Goal: Task Accomplishment & Management: Use online tool/utility

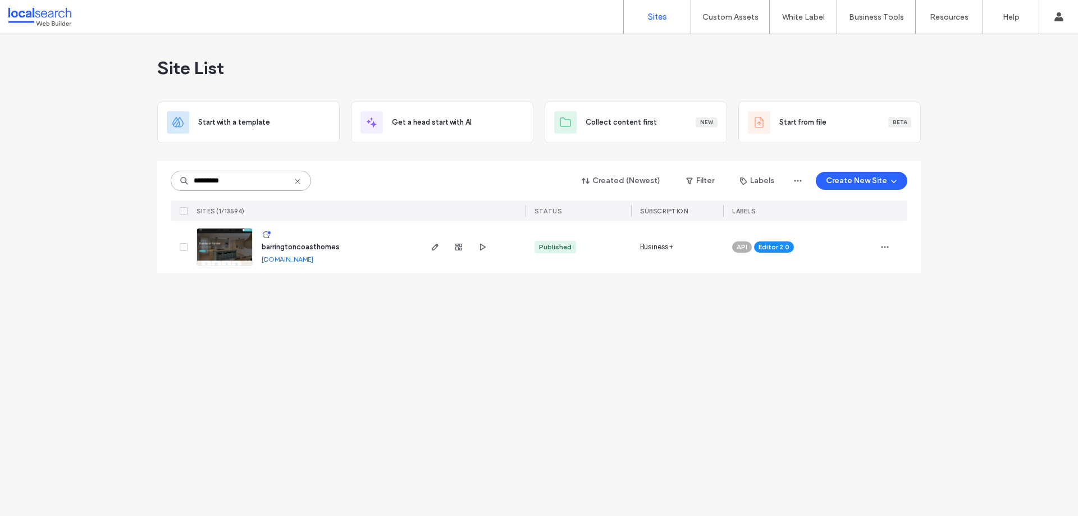
click at [269, 180] on input "********" at bounding box center [241, 181] width 140 height 20
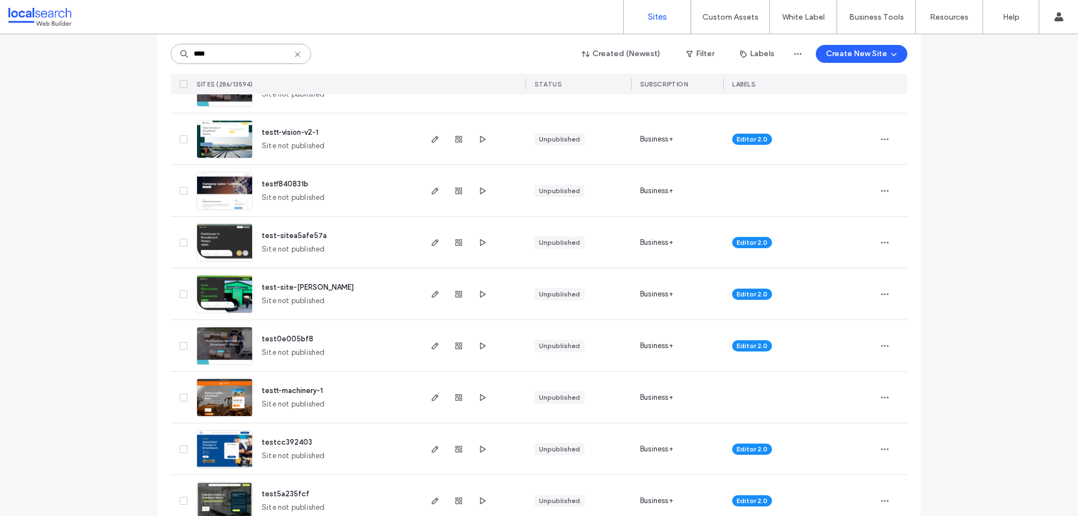
scroll to position [1011, 0]
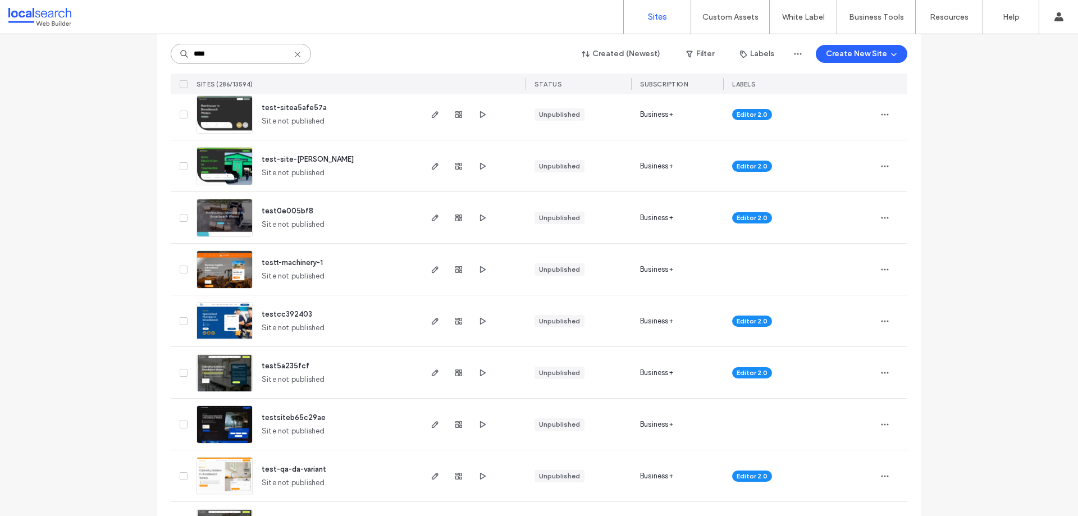
type input "****"
click at [219, 271] on img at bounding box center [224, 289] width 55 height 76
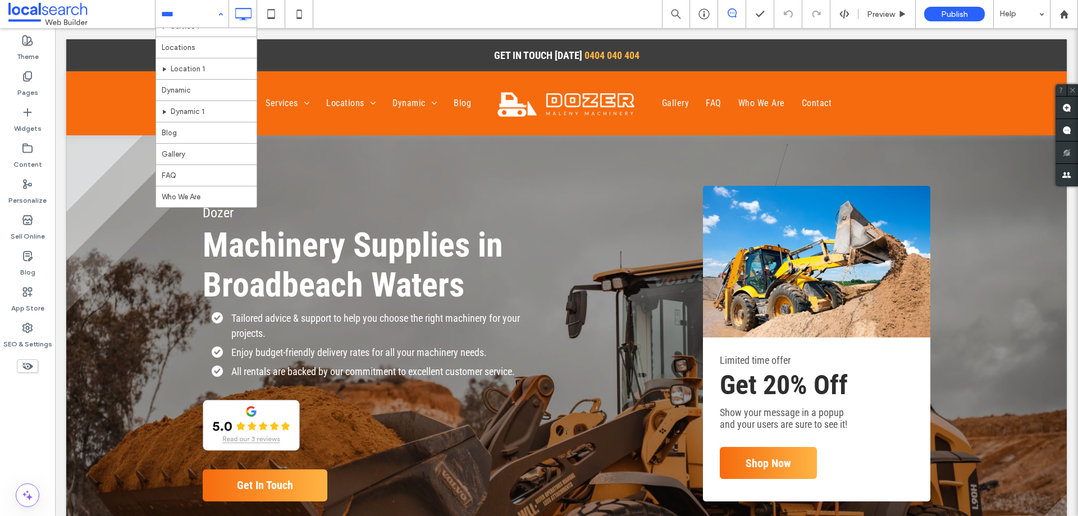
scroll to position [97, 0]
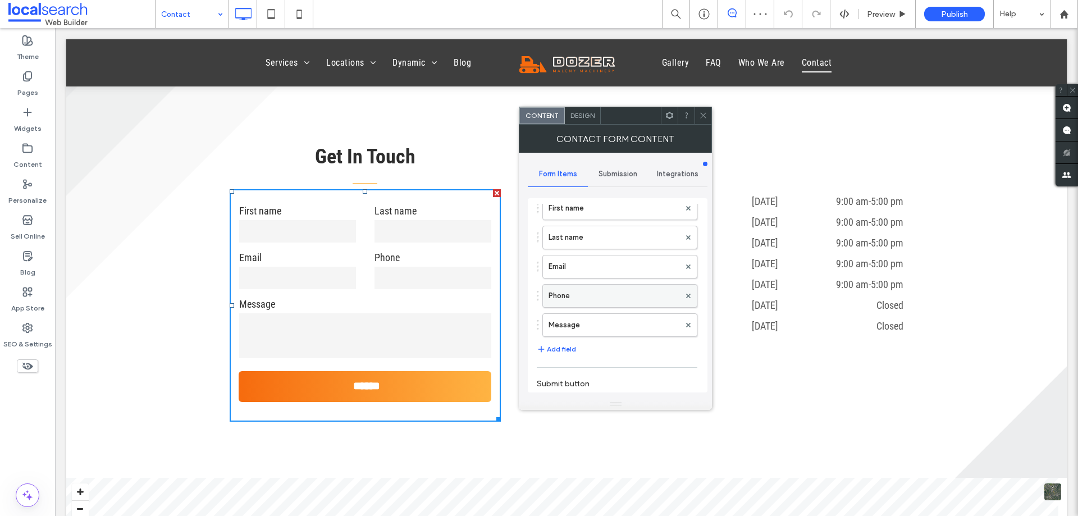
scroll to position [112, 0]
click at [566, 294] on button "Add field" at bounding box center [556, 291] width 39 height 13
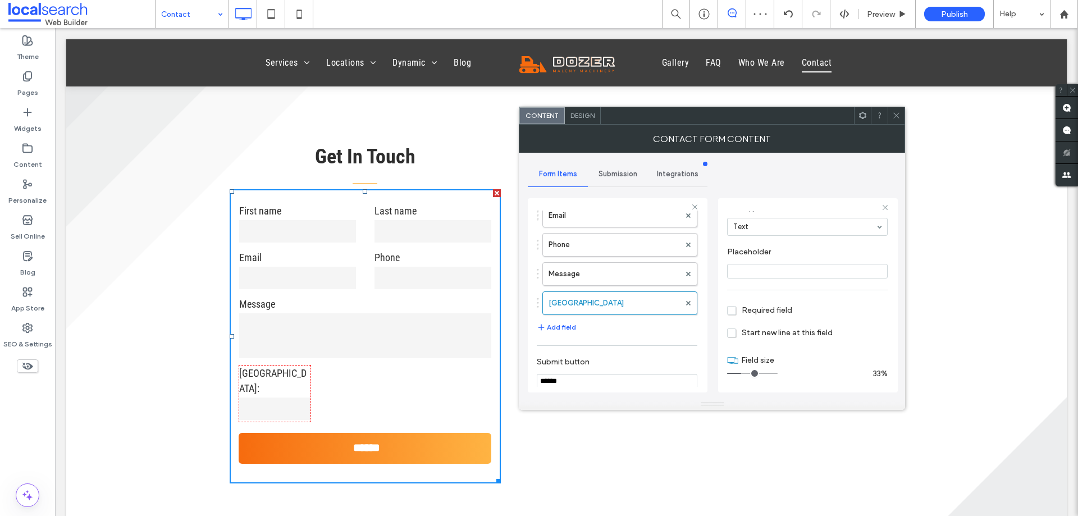
scroll to position [79, 0]
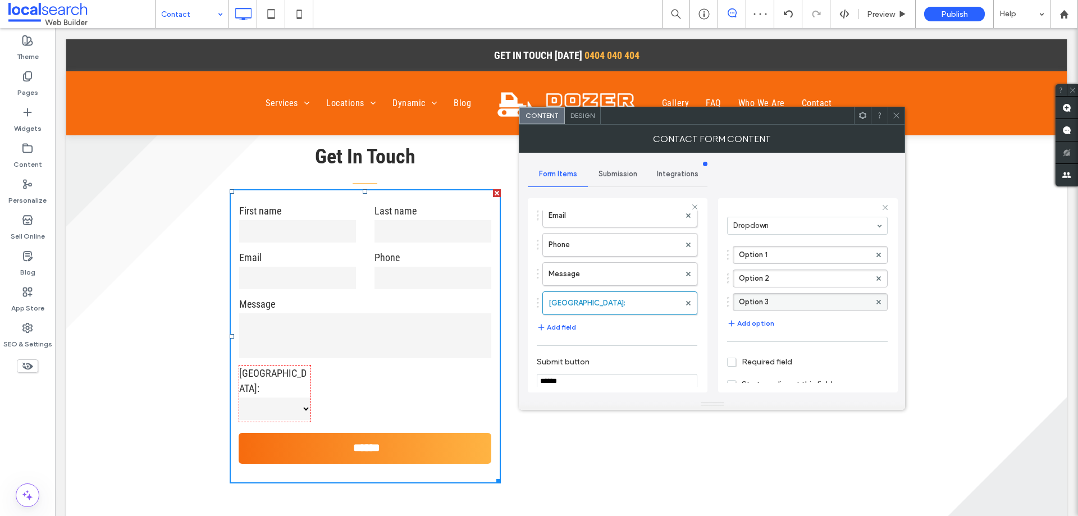
click at [780, 309] on label "Option 3" at bounding box center [804, 302] width 131 height 17
click at [776, 323] on div "Option 1 Option 2 Option 3 Add option" at bounding box center [807, 287] width 161 height 95
click at [768, 323] on button "Add option" at bounding box center [750, 323] width 47 height 13
click at [741, 330] on label "New Option" at bounding box center [804, 325] width 131 height 17
drag, startPoint x: 731, startPoint y: 327, endPoint x: 861, endPoint y: 326, distance: 129.8
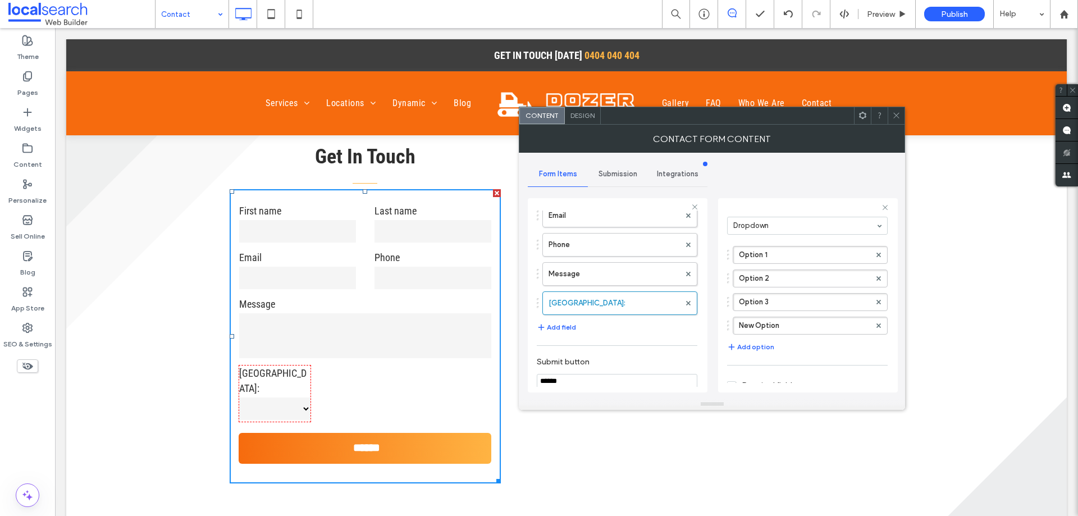
click at [727, 326] on div "**********" at bounding box center [808, 295] width 180 height 194
drag, startPoint x: 731, startPoint y: 327, endPoint x: 836, endPoint y: 330, distance: 105.1
drag, startPoint x: 729, startPoint y: 327, endPoint x: 821, endPoint y: 321, distance: 92.4
drag, startPoint x: 726, startPoint y: 326, endPoint x: 794, endPoint y: 330, distance: 67.5
click at [794, 330] on div "**********" at bounding box center [808, 295] width 180 height 194
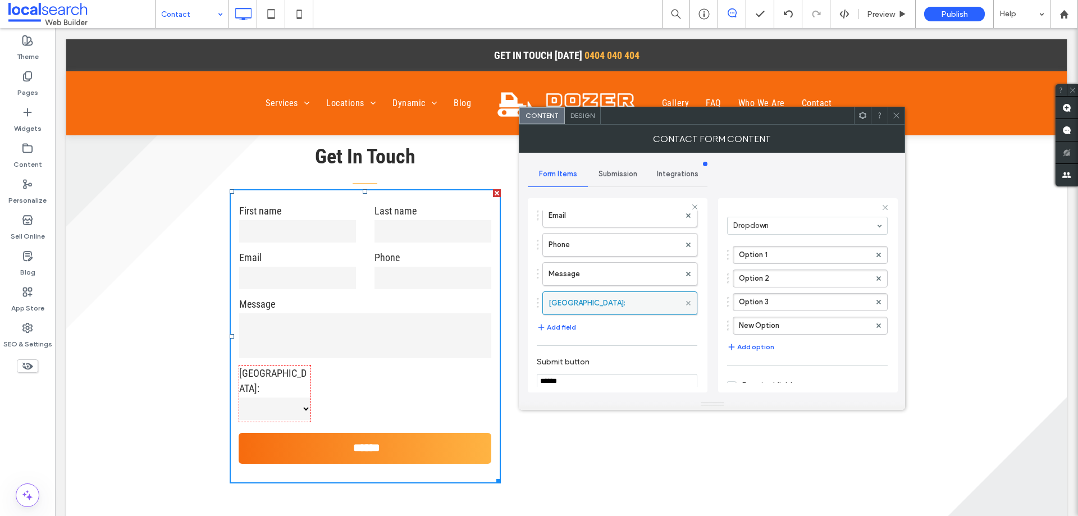
click at [686, 303] on use at bounding box center [688, 303] width 4 height 4
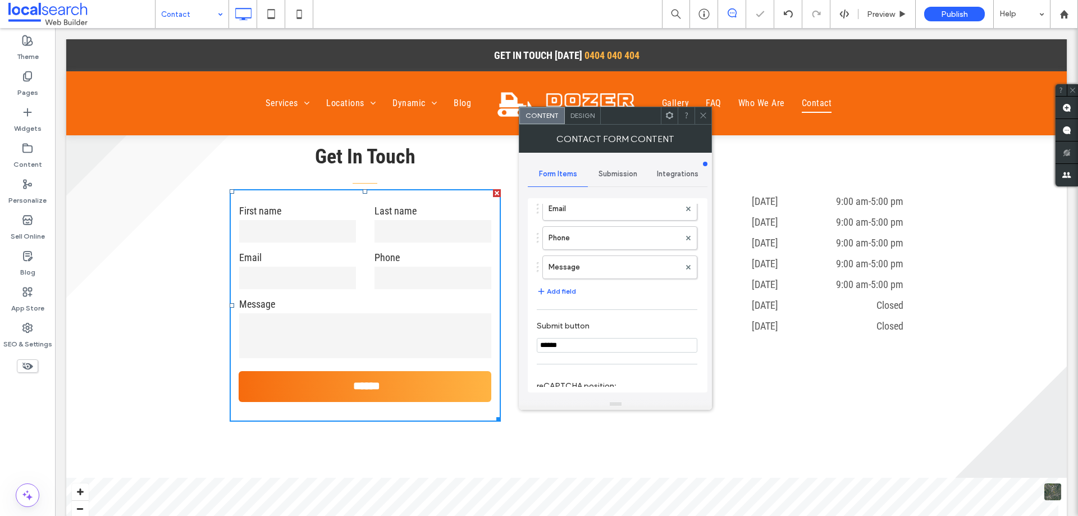
click at [698, 118] on div at bounding box center [703, 115] width 17 height 17
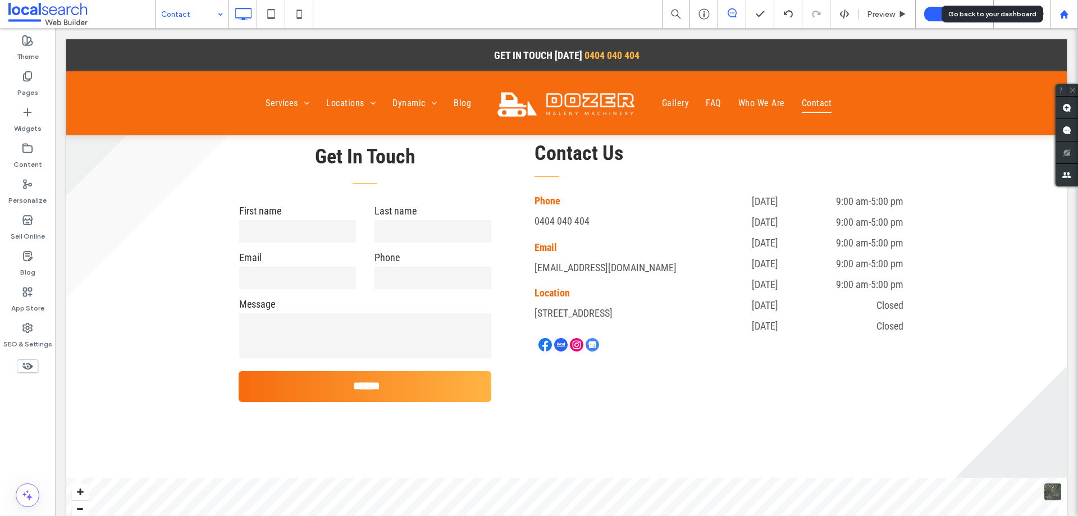
click at [1075, 6] on div at bounding box center [1064, 14] width 28 height 28
